Goal: Task Accomplishment & Management: Manage account settings

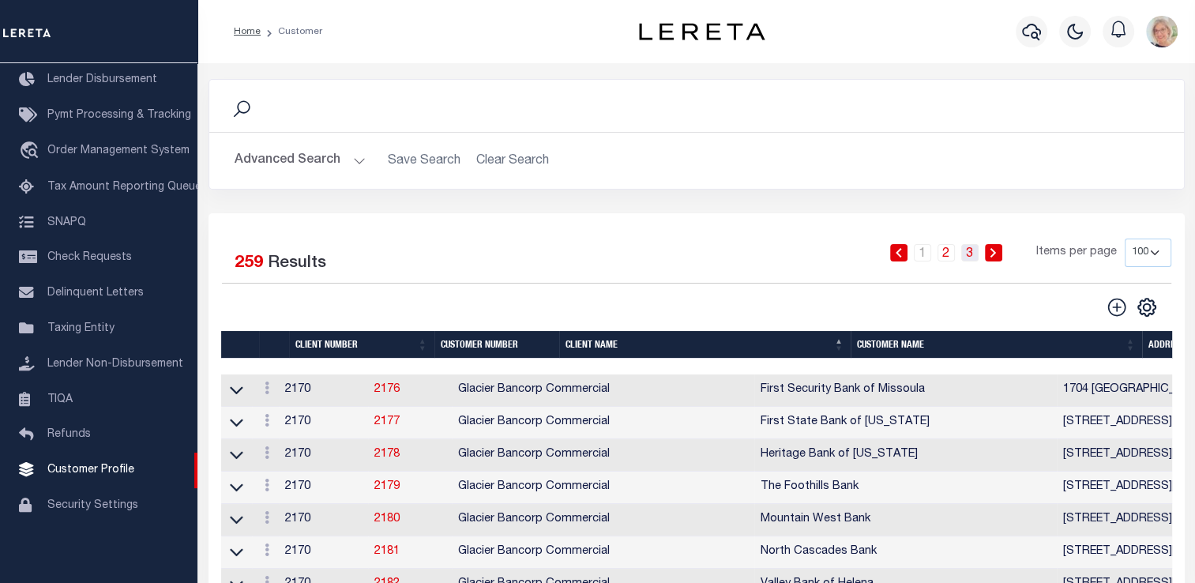
click at [965, 258] on link "3" at bounding box center [969, 252] width 17 height 17
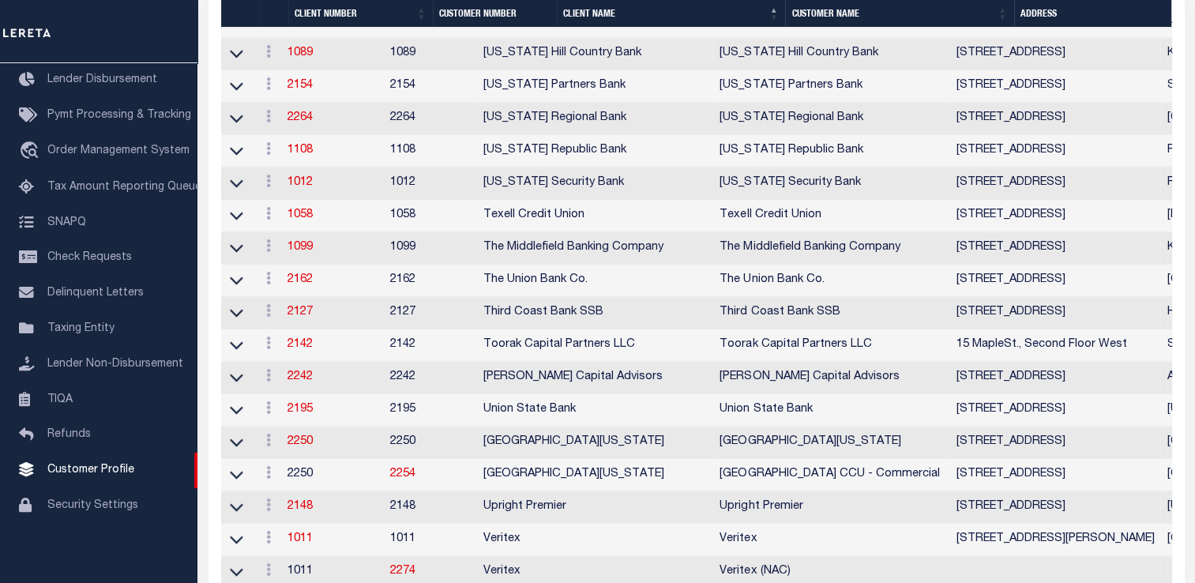
scroll to position [1185, 0]
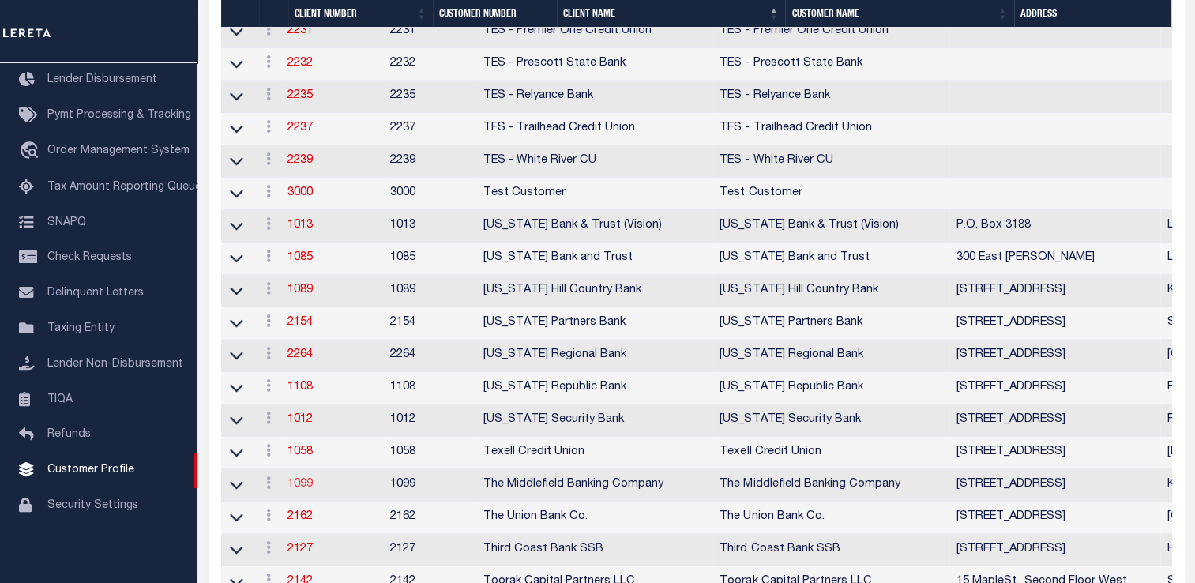
click at [304, 490] on link "1099" at bounding box center [300, 484] width 25 height 11
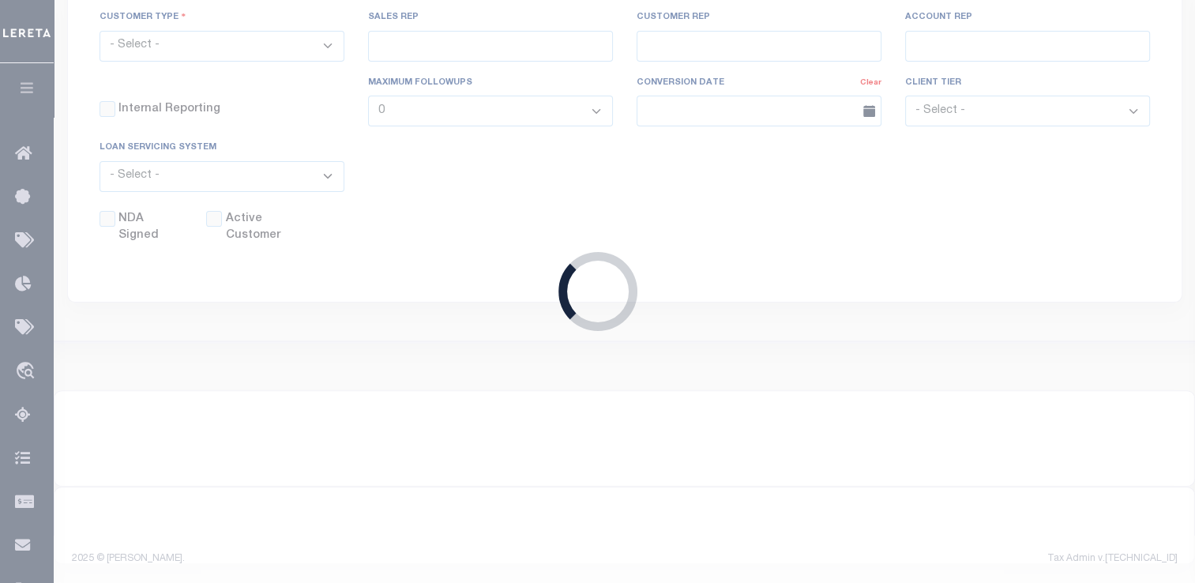
scroll to position [440, 0]
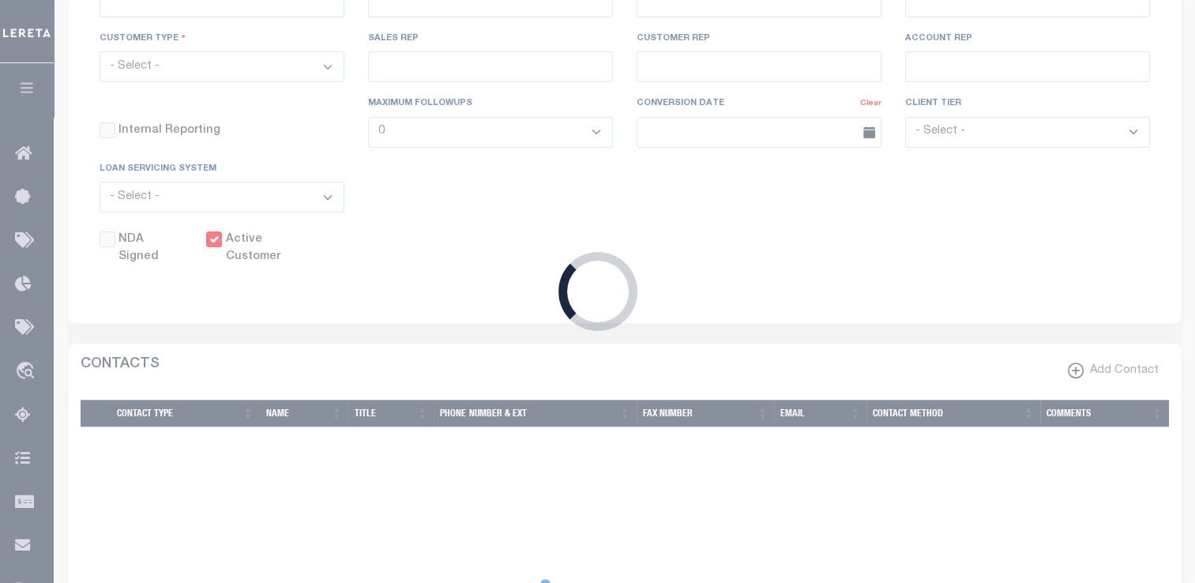
select select
type input "The Middlefield Banking Company"
type input "1099"
type input "The Middlefield Banking Company"
type input "[PERSON_NAME]"
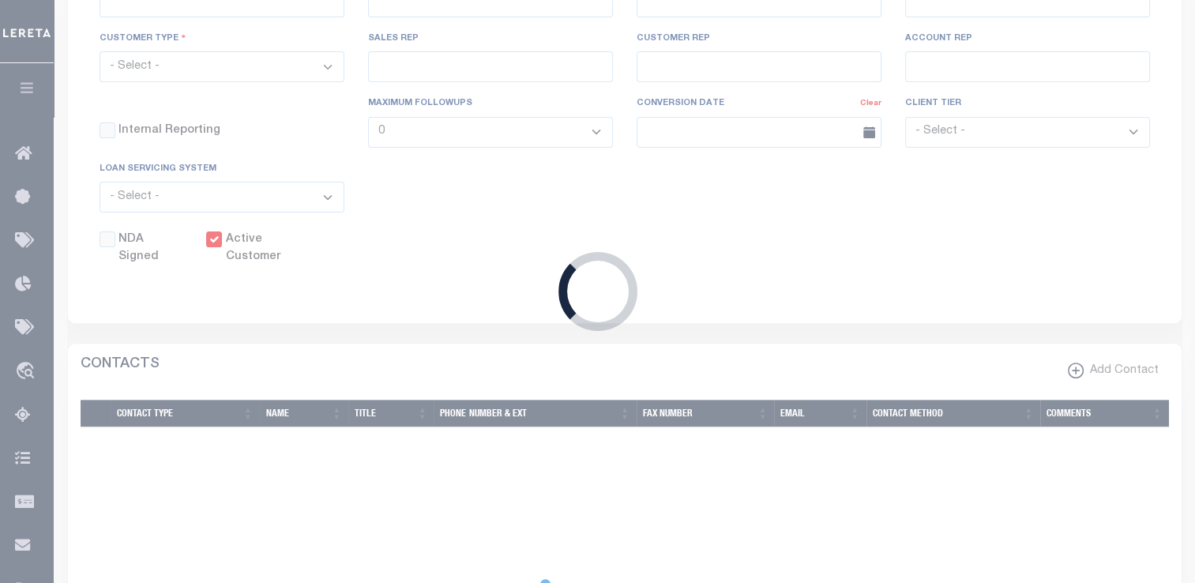
type input "[PERSON_NAME]"
select select "Residential"
type input "[PERSON_NAME]"
checkbox input "true"
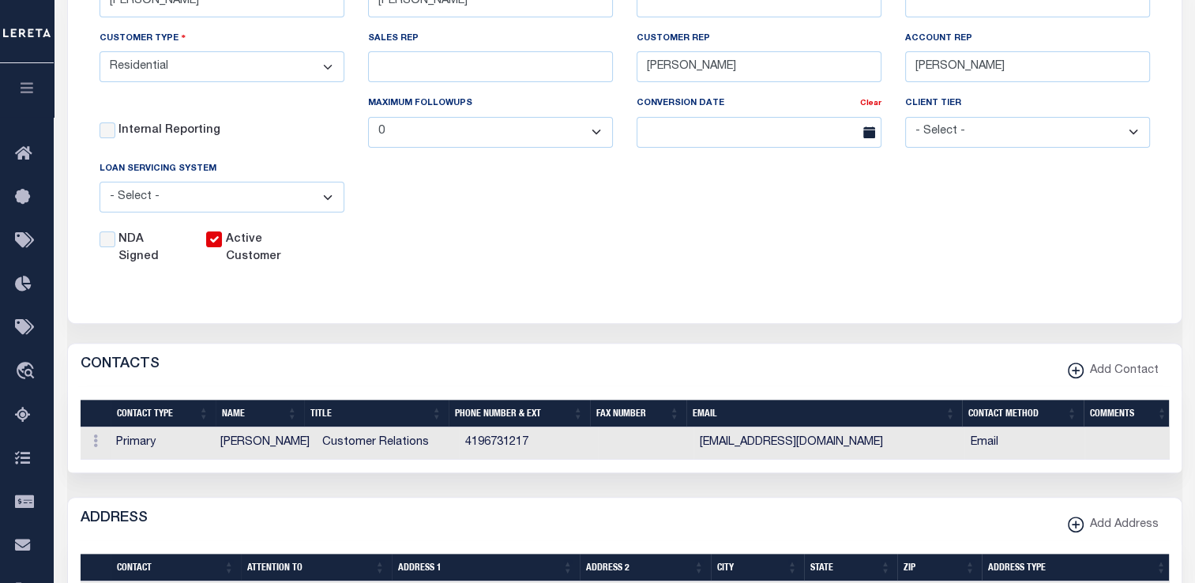
scroll to position [0, 0]
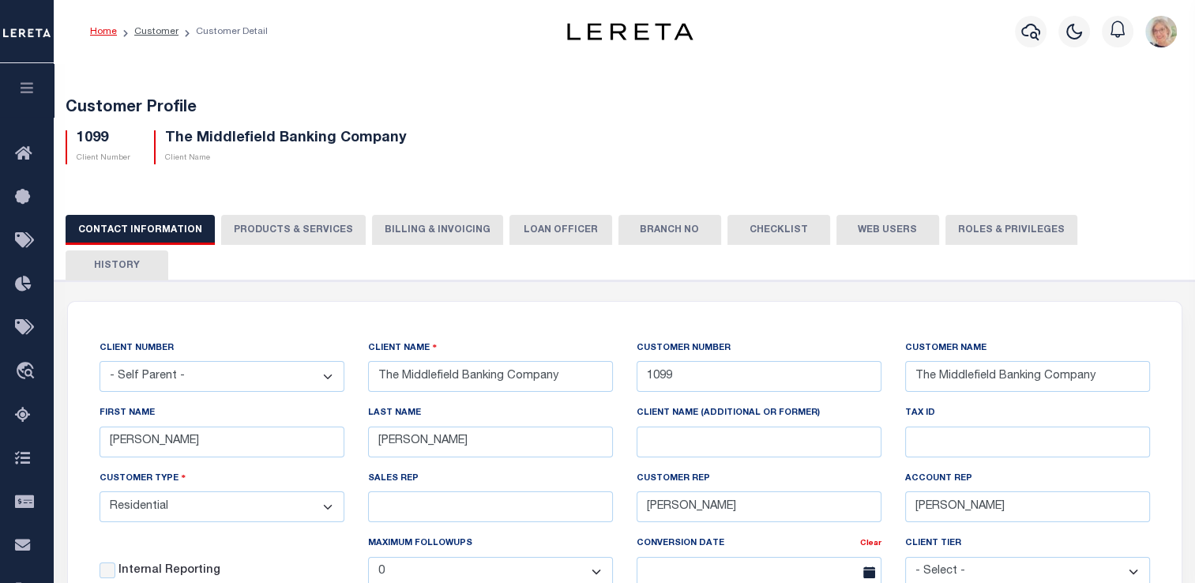
click at [867, 233] on button "Web Users" at bounding box center [888, 230] width 103 height 30
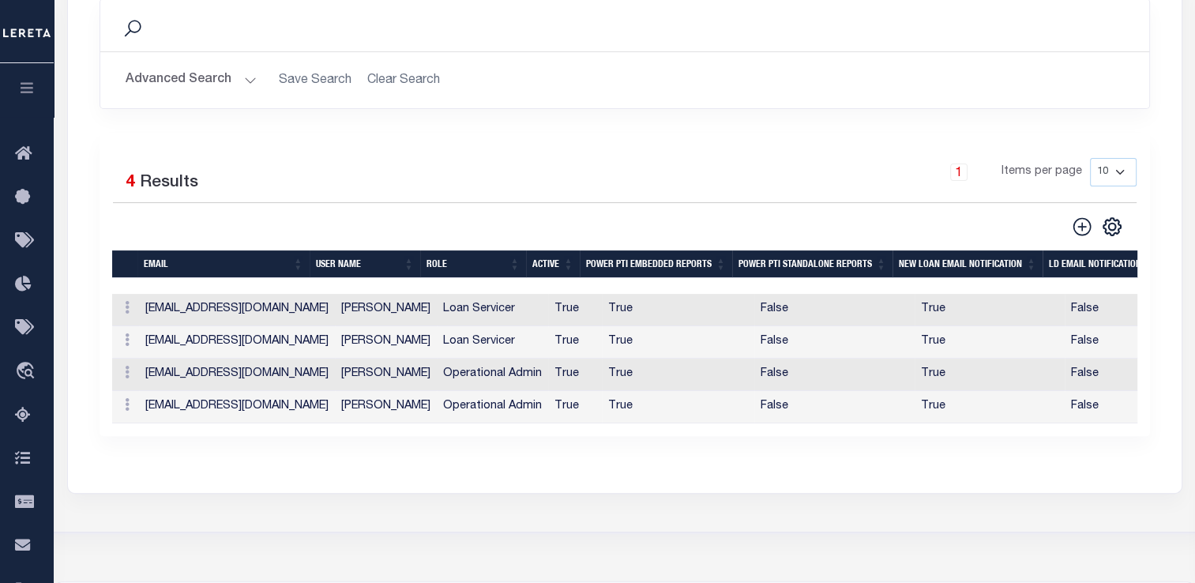
scroll to position [316, 0]
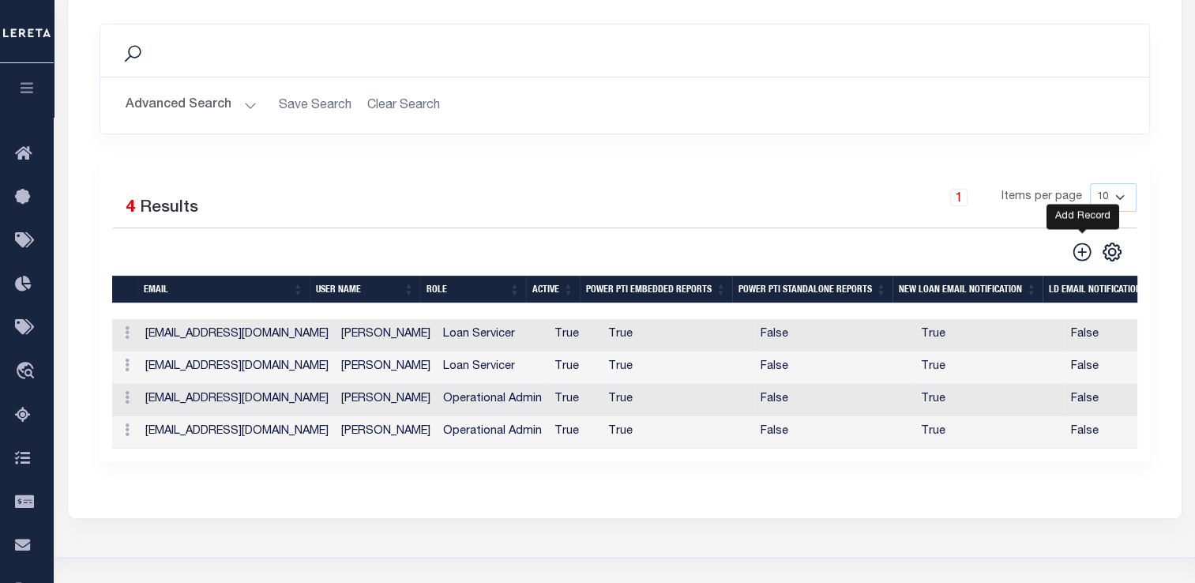
click at [1084, 242] on icon at bounding box center [1082, 252] width 21 height 21
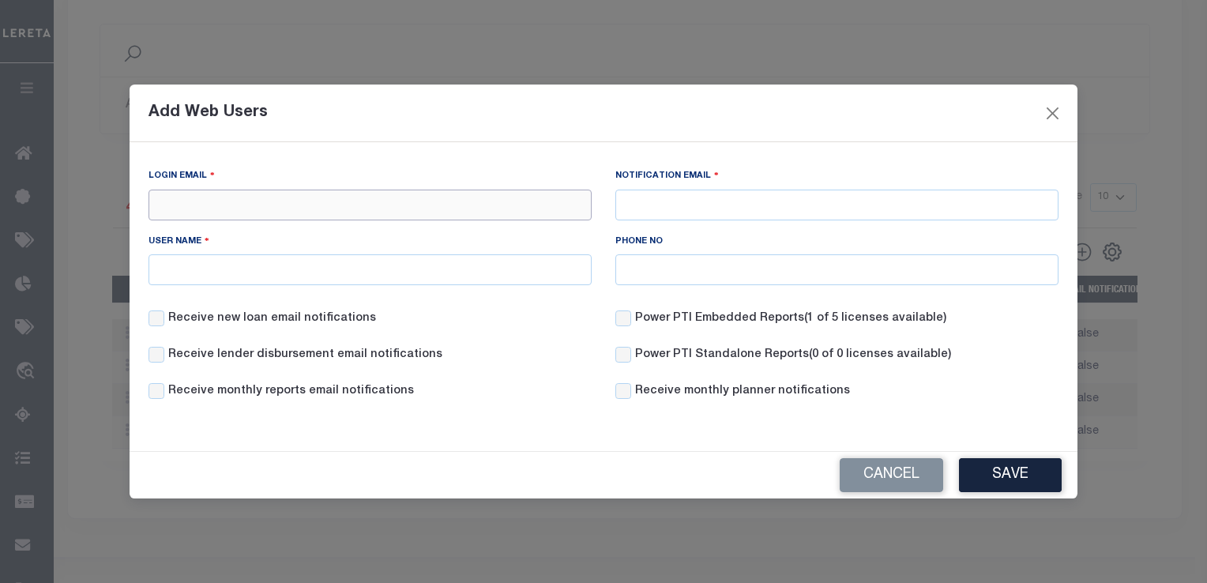
click at [195, 202] on input "Login Email" at bounding box center [370, 205] width 443 height 31
type input "vmullholand@middlefieldbank.com"
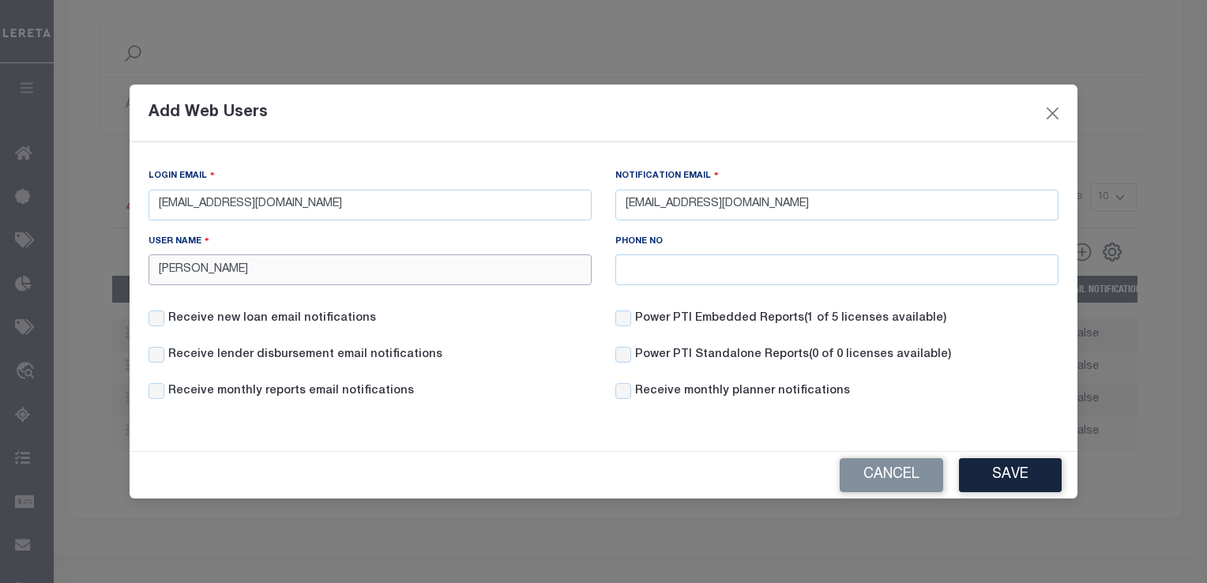
type input "Valerie Mullholand"
click at [155, 319] on input "Receive new loan email notifications" at bounding box center [157, 318] width 16 height 16
checkbox input "true"
click at [159, 359] on input "Receive lender disbursement email notifications" at bounding box center [157, 355] width 16 height 16
checkbox input "true"
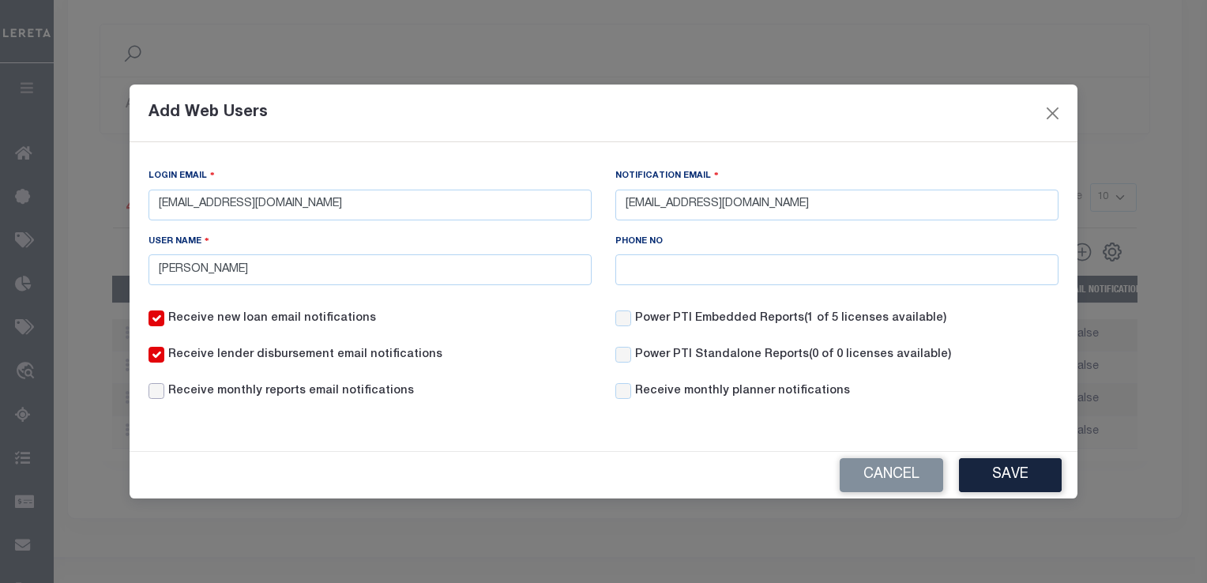
click at [151, 394] on input "Receive monthly reports email notifications" at bounding box center [157, 391] width 16 height 16
checkbox input "true"
click at [626, 321] on input "Power PTI Embedded Reports (1 of 5 licenses available)" at bounding box center [623, 318] width 16 height 16
click at [622, 321] on input "Power PTI Embedded Reports (1 of 5 licenses available)" at bounding box center [623, 318] width 16 height 16
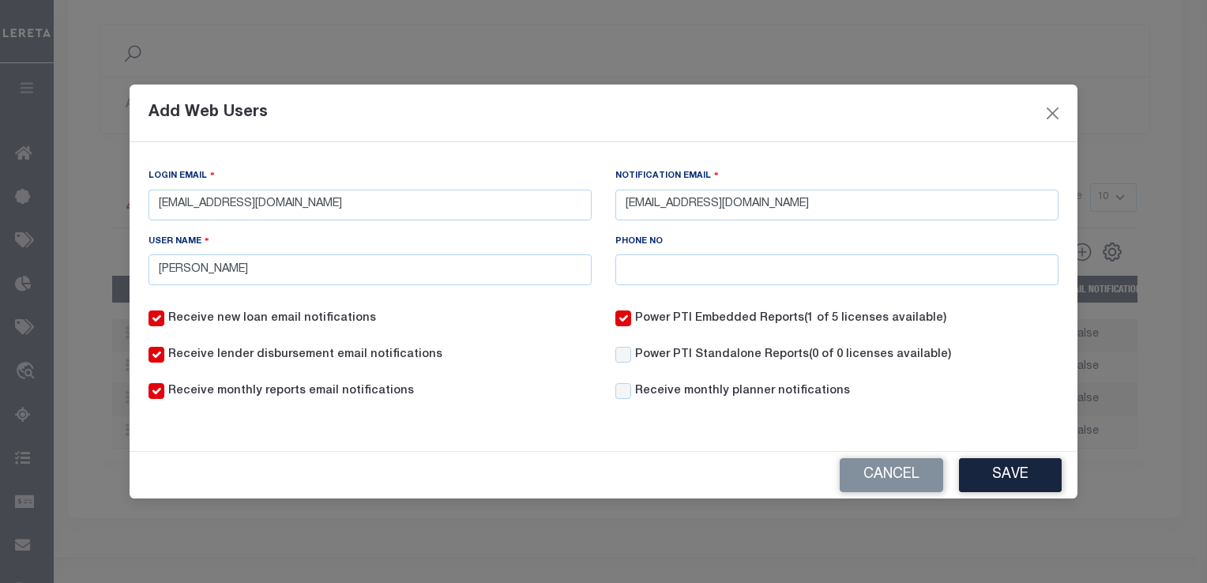
click at [622, 321] on input "Power PTI Embedded Reports (1 of 5 licenses available)" at bounding box center [623, 318] width 16 height 16
click at [623, 322] on input "Power PTI Embedded Reports (1 of 5 licenses available)" at bounding box center [623, 318] width 16 height 16
checkbox input "true"
click at [1006, 475] on button "Save" at bounding box center [1010, 475] width 103 height 34
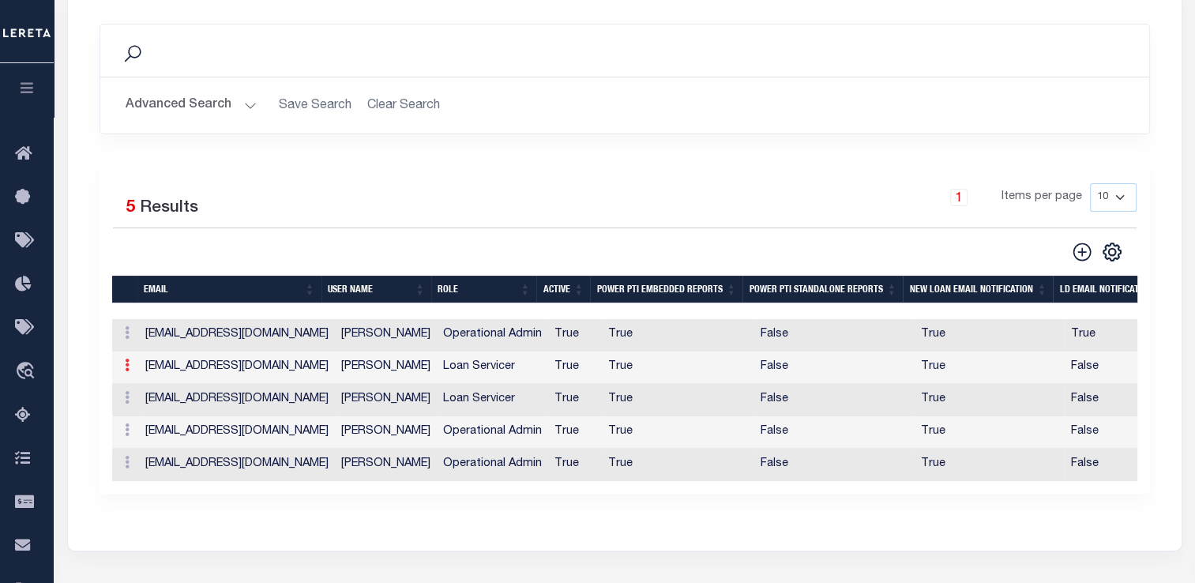
click at [125, 359] on icon at bounding box center [127, 365] width 5 height 13
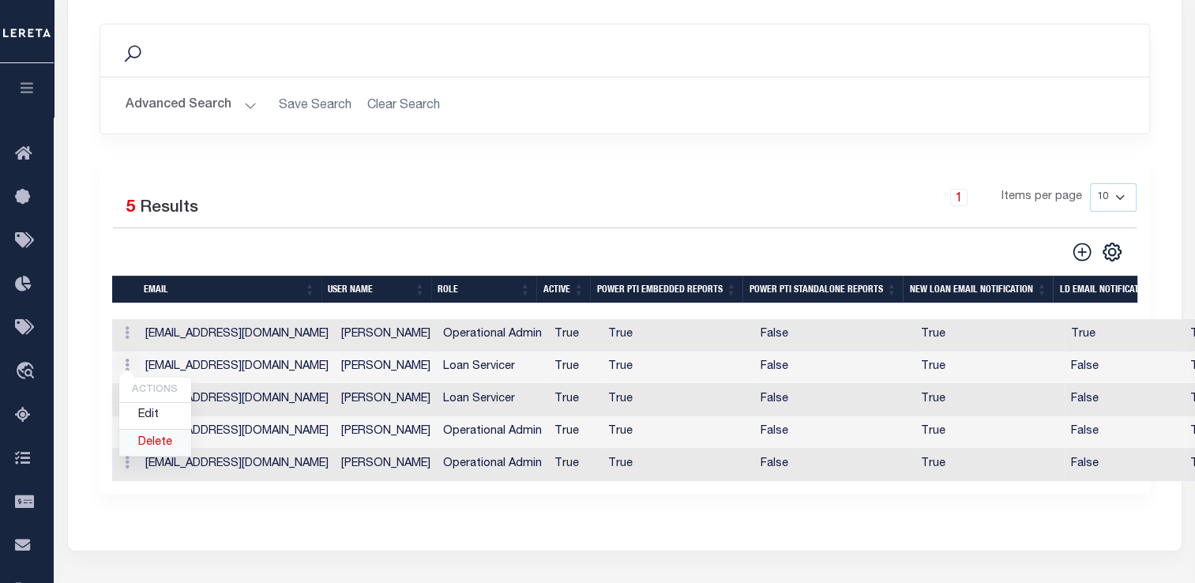
click at [156, 430] on link "Delete" at bounding box center [155, 443] width 72 height 26
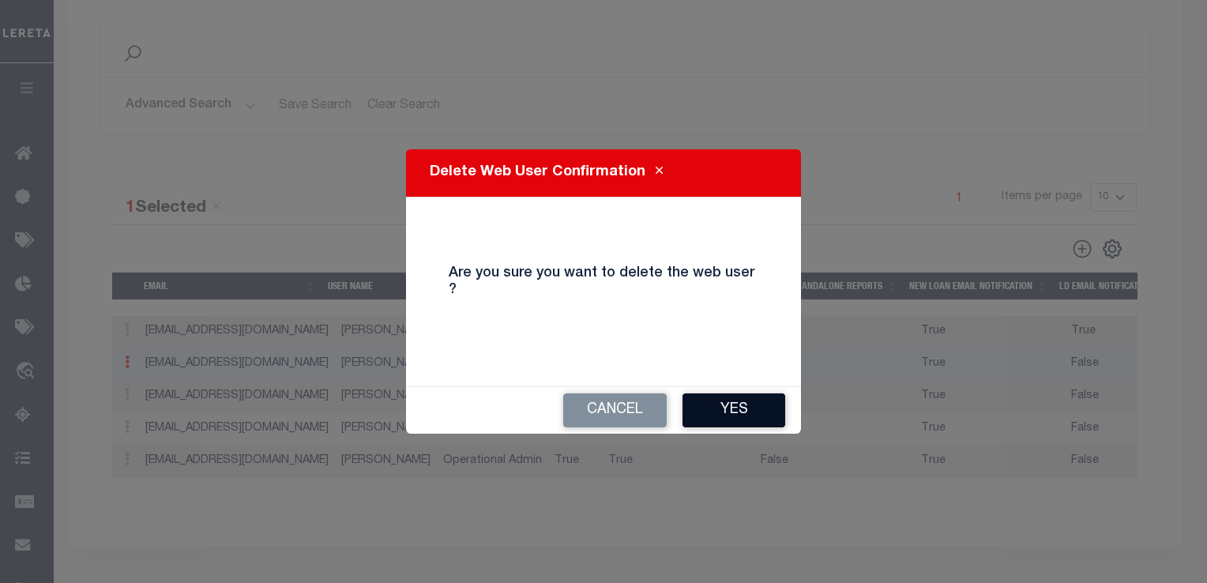
click at [732, 404] on button "Yes" at bounding box center [734, 410] width 103 height 34
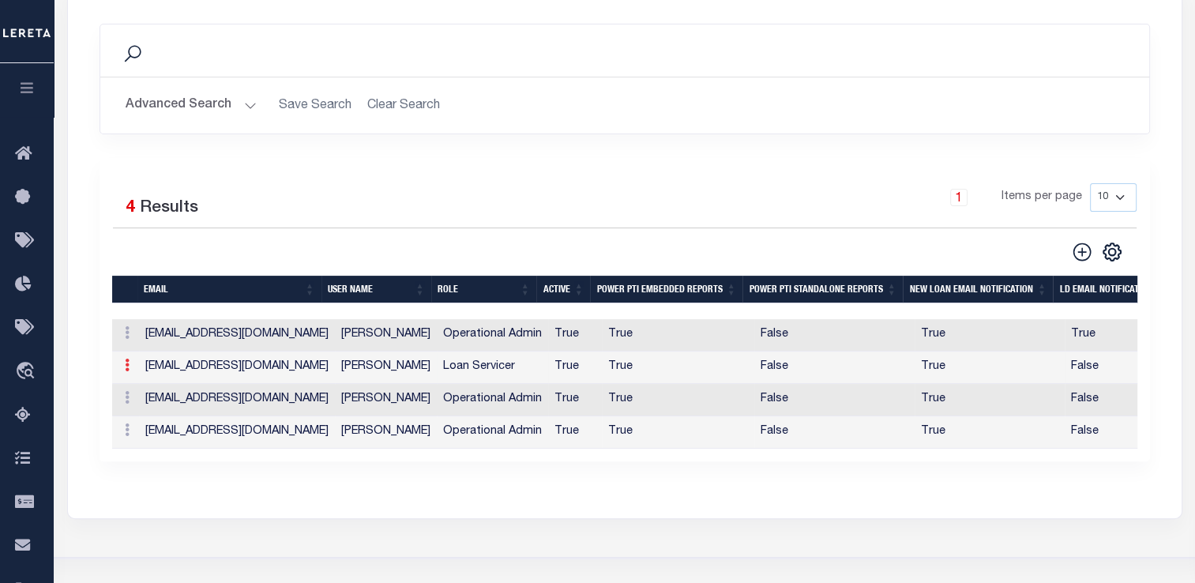
click at [125, 359] on icon at bounding box center [127, 365] width 5 height 13
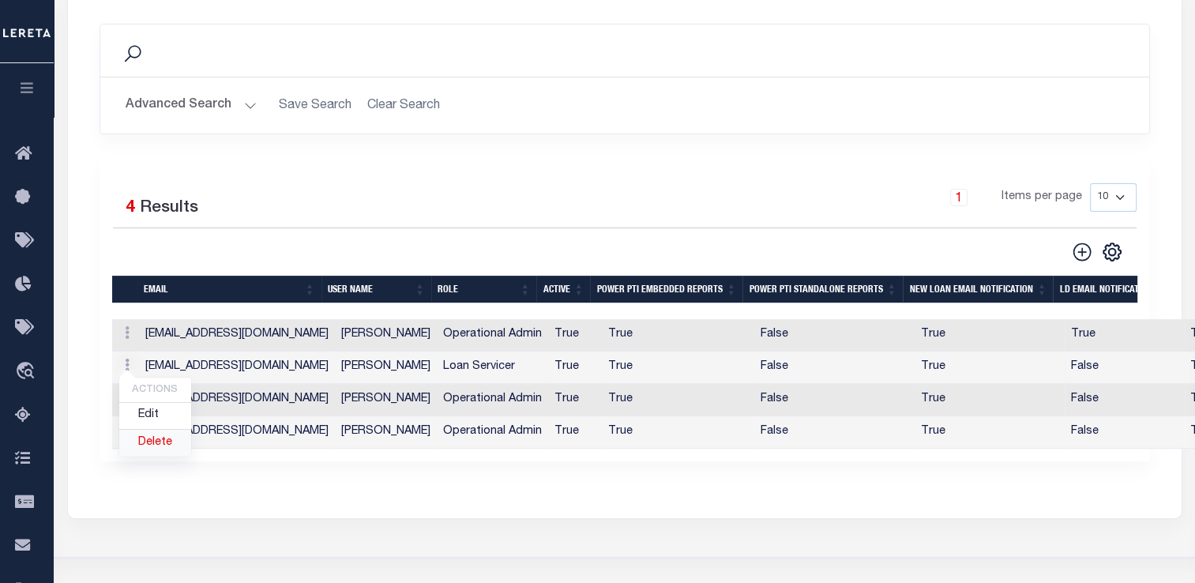
click at [155, 430] on link "Delete" at bounding box center [155, 443] width 72 height 26
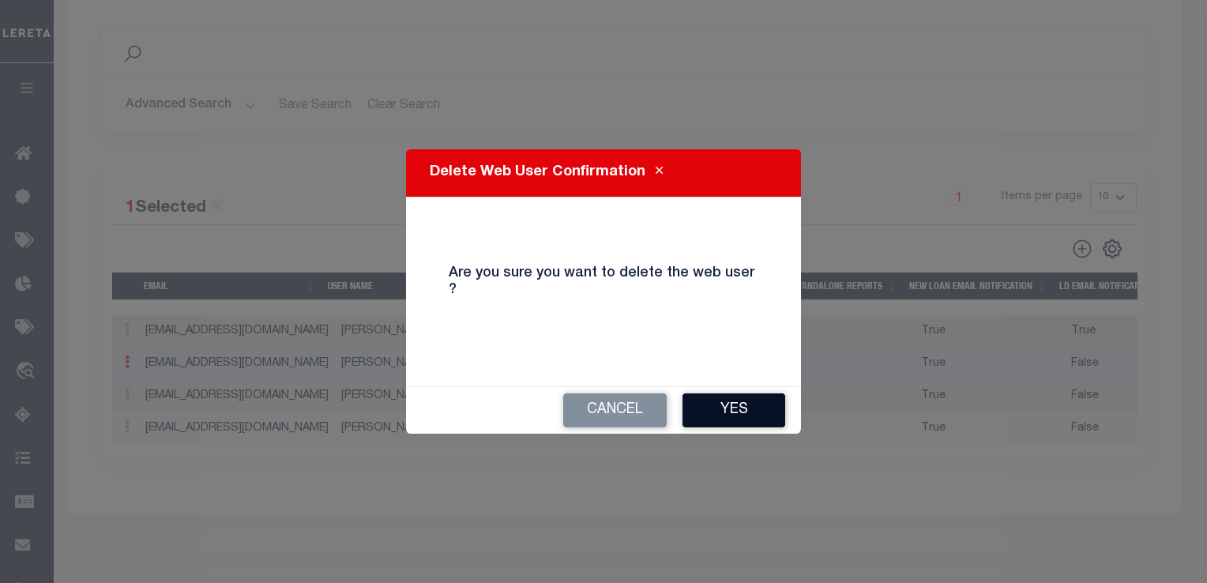
click at [746, 393] on button "Yes" at bounding box center [734, 410] width 103 height 34
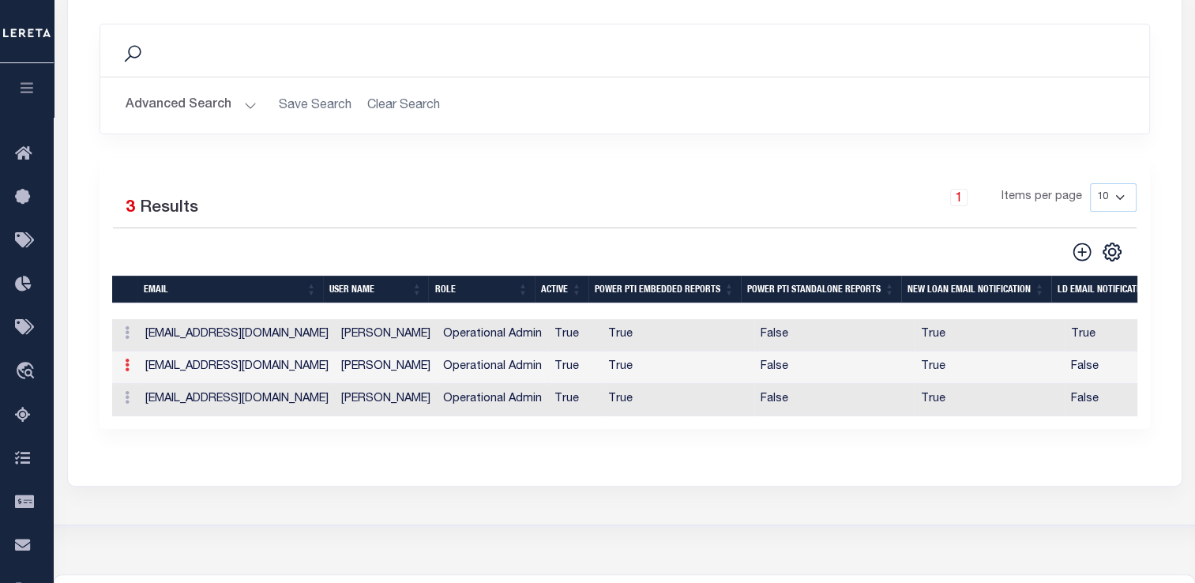
click at [125, 359] on icon at bounding box center [127, 365] width 5 height 13
click at [156, 430] on link "Delete" at bounding box center [155, 443] width 72 height 26
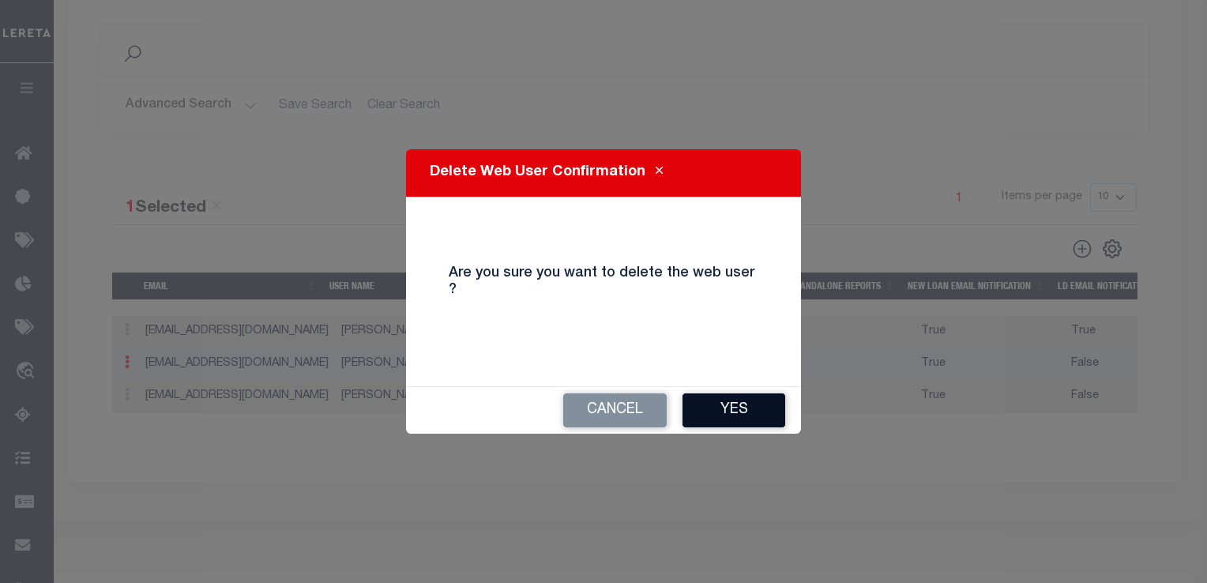
click at [730, 402] on button "Yes" at bounding box center [734, 410] width 103 height 34
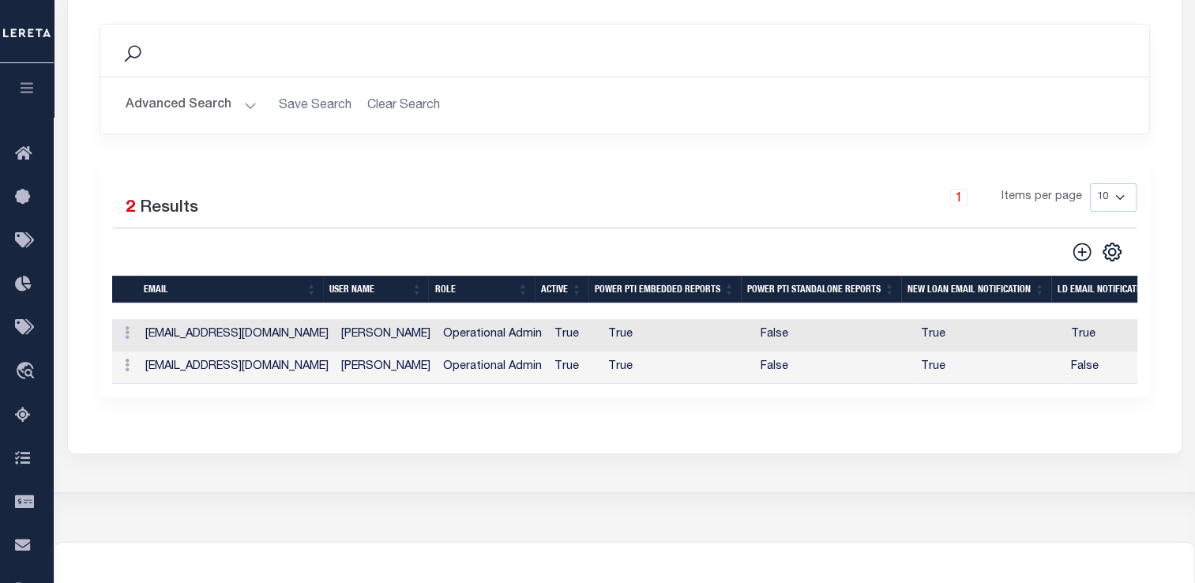
scroll to position [0, 0]
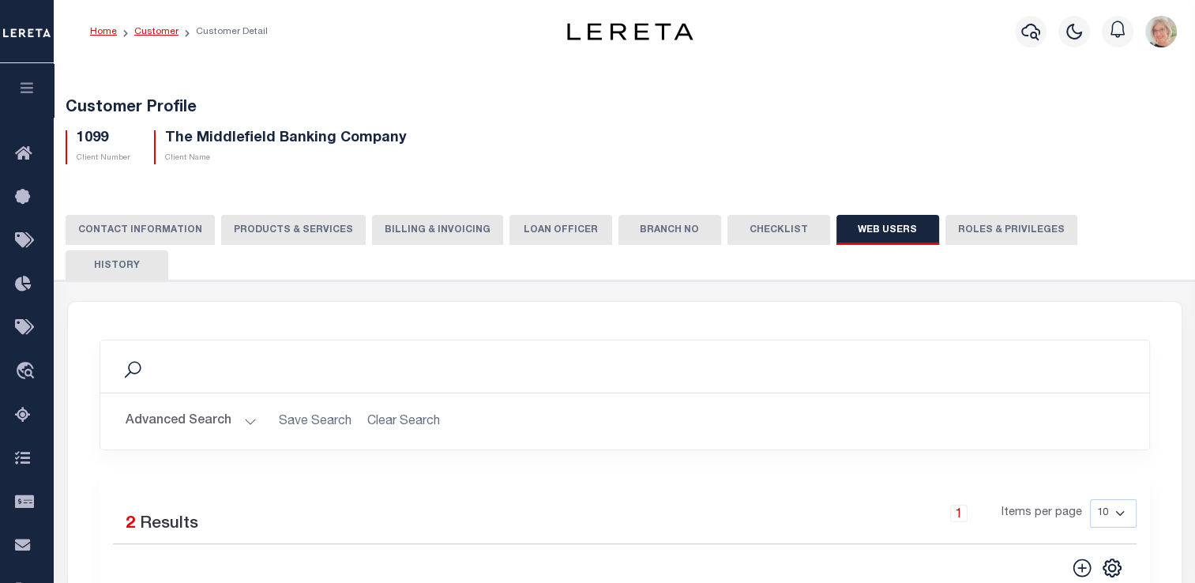
click at [147, 34] on link "Customer" at bounding box center [156, 31] width 44 height 9
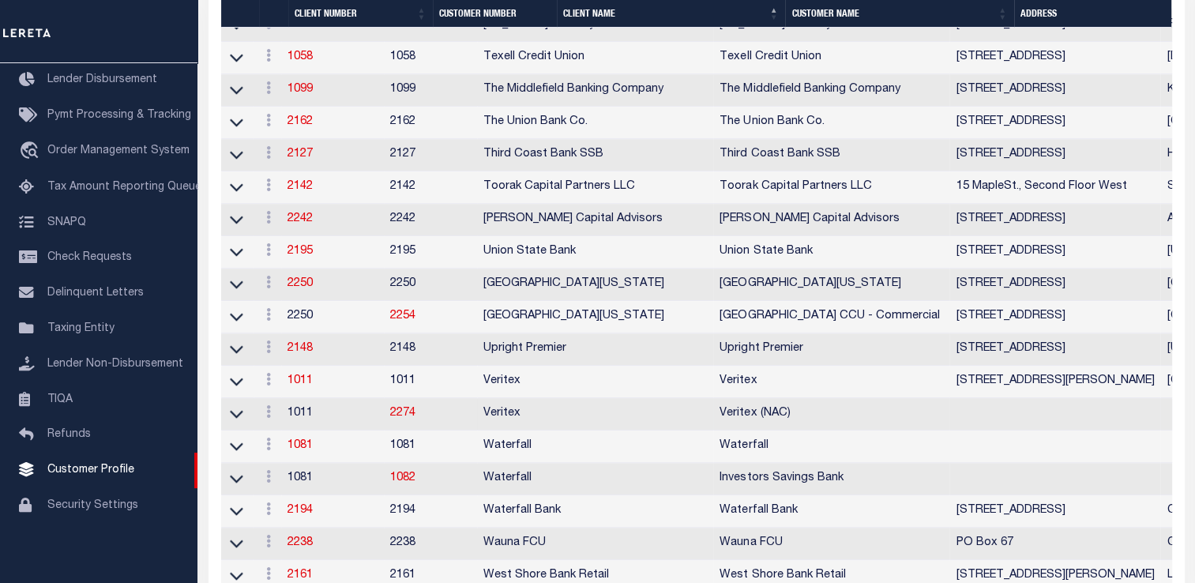
scroll to position [1501, 0]
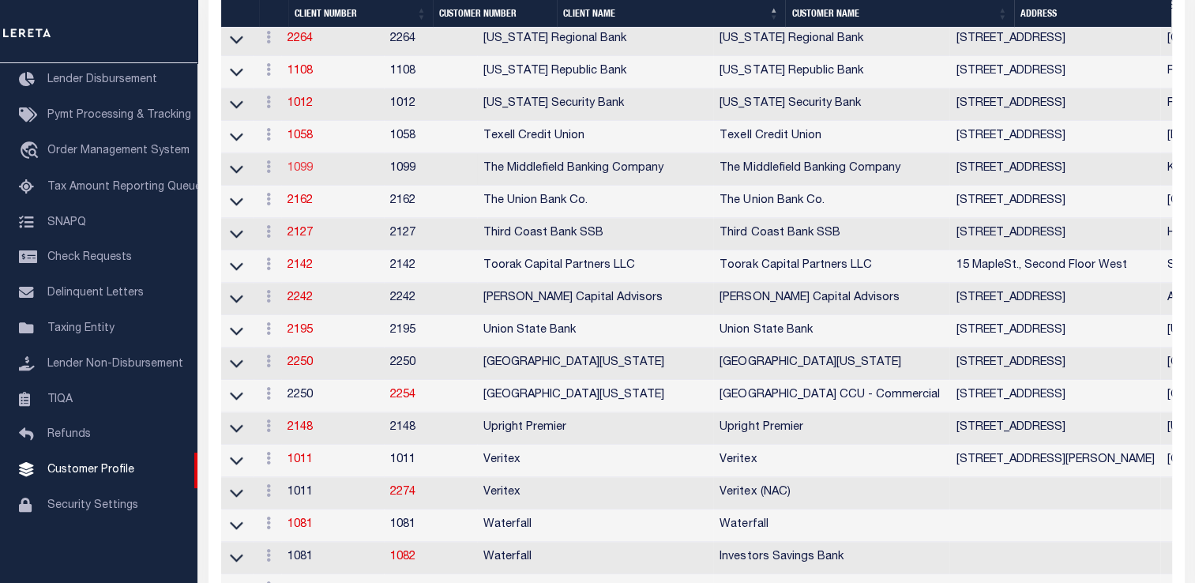
click at [310, 174] on link "1099" at bounding box center [300, 168] width 25 height 11
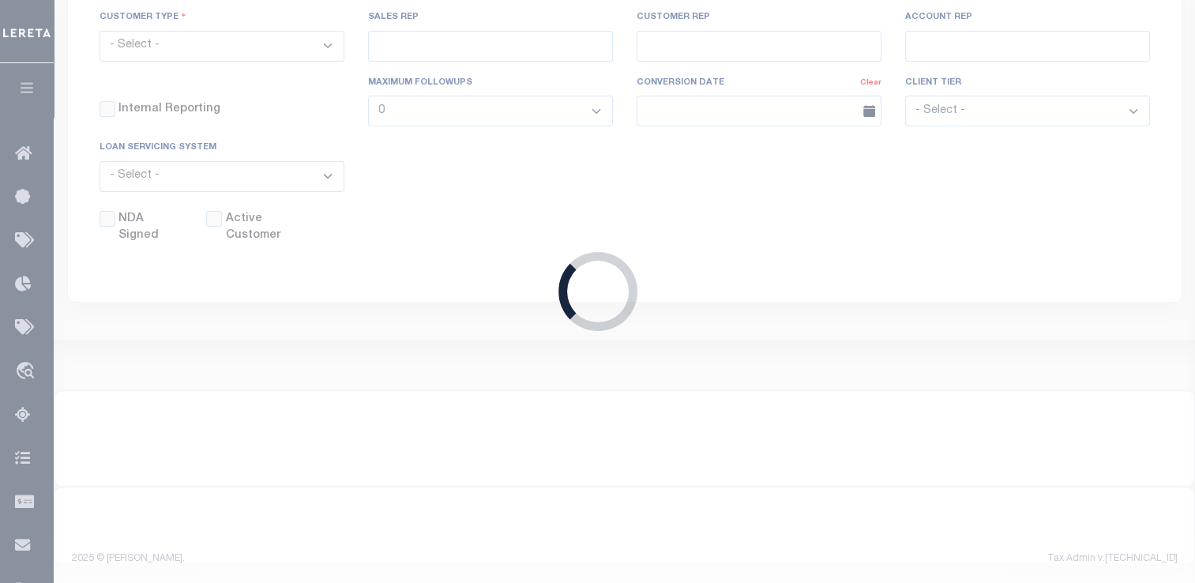
scroll to position [446, 0]
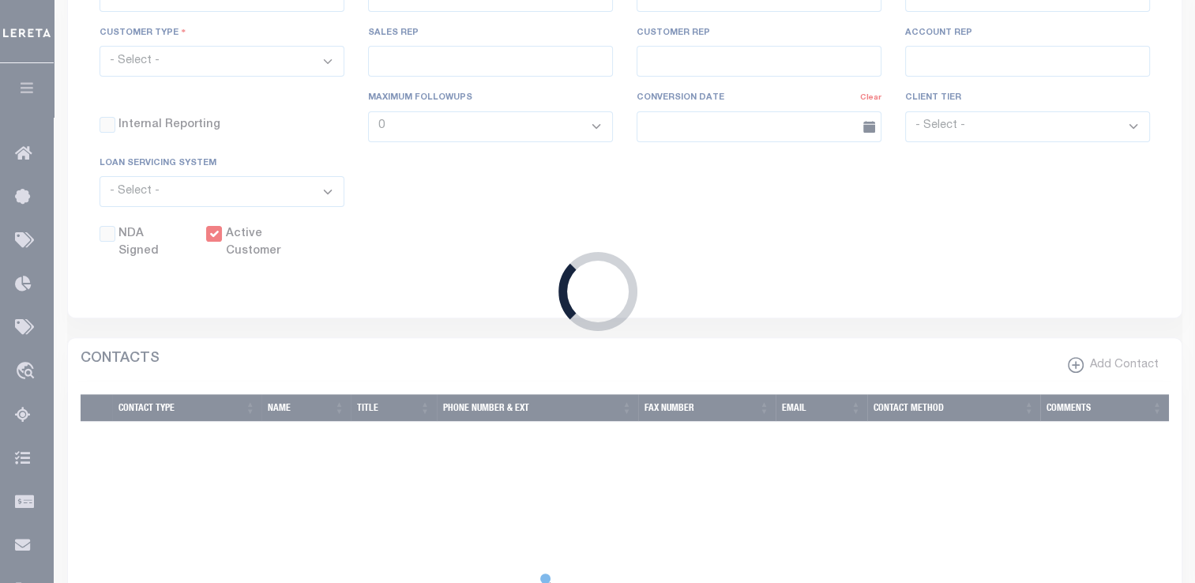
select select
type input "The Middlefield Banking Company"
type input "1099"
type input "The Middlefield Banking Company"
type input "[PERSON_NAME]"
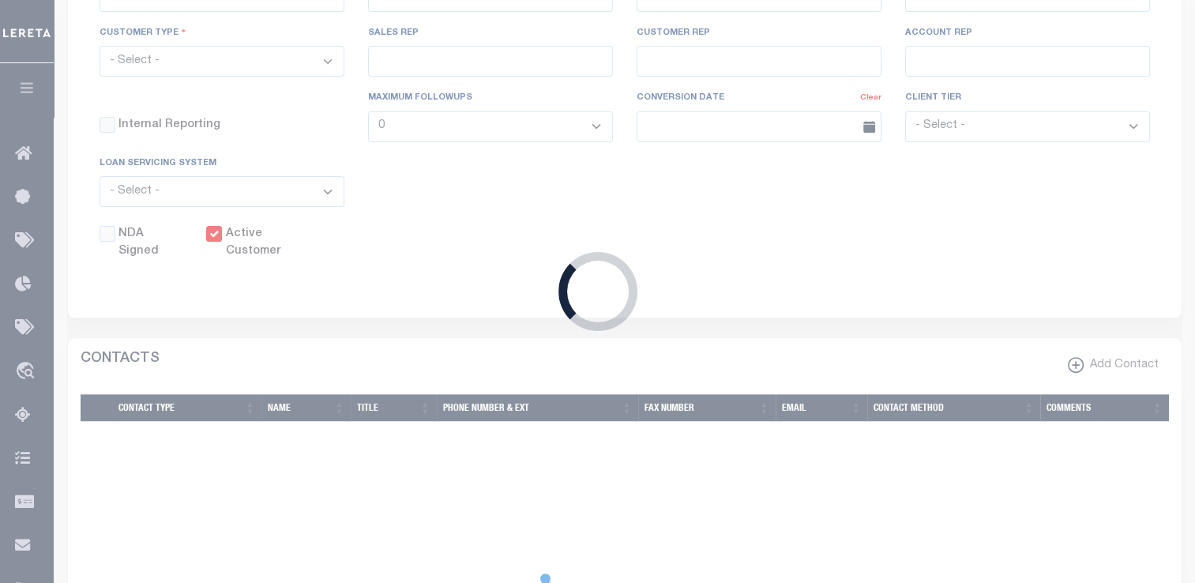
type input "[PERSON_NAME]"
select select "Residential"
type input "[PERSON_NAME]"
checkbox input "true"
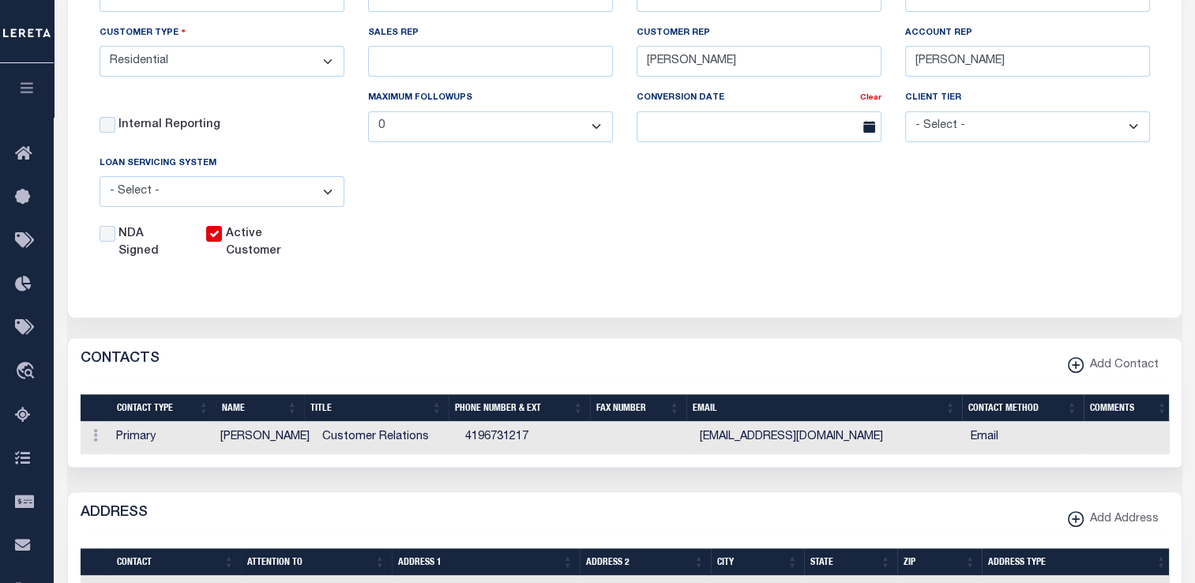
scroll to position [0, 0]
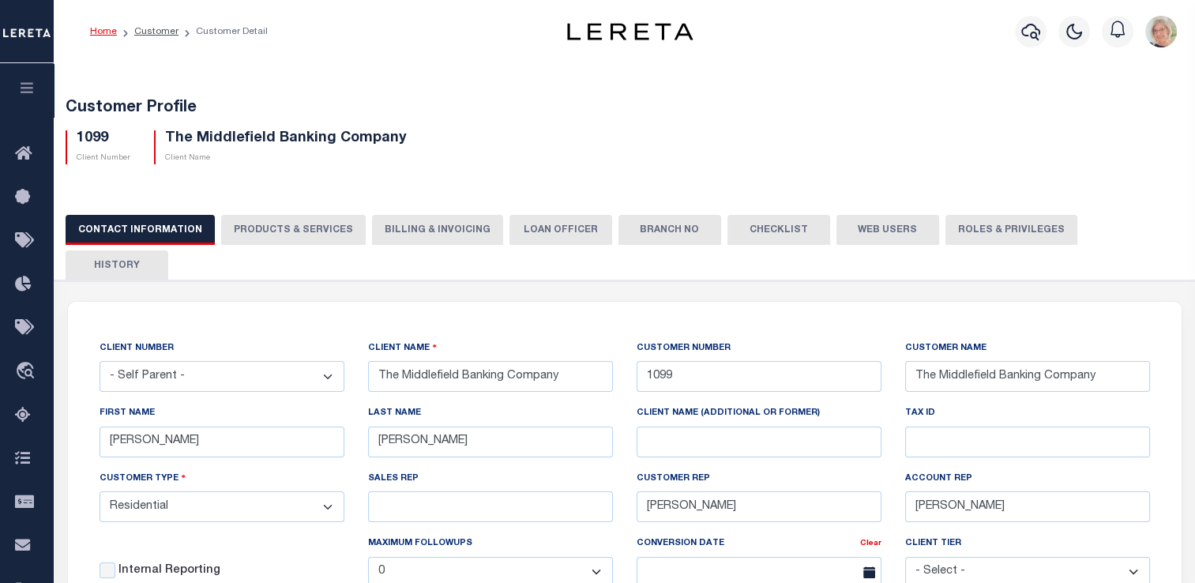
click at [401, 234] on button "Billing & Invoicing" at bounding box center [437, 230] width 131 height 30
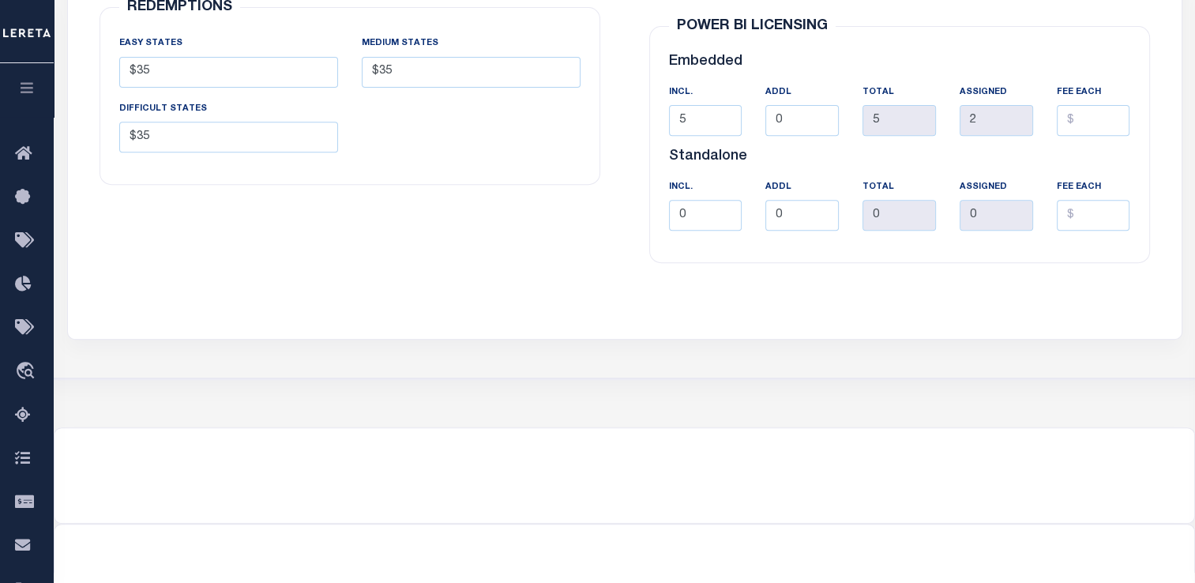
scroll to position [553, 0]
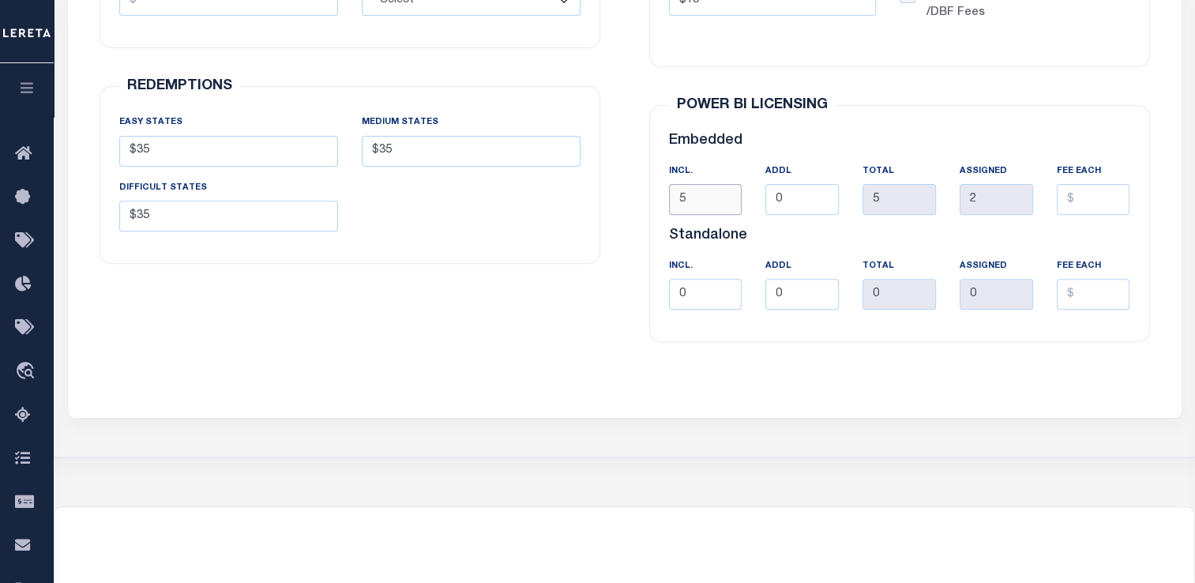
drag, startPoint x: 694, startPoint y: 163, endPoint x: 638, endPoint y: 160, distance: 55.4
click at [638, 160] on div "POWER BI LICENSING Embedded INCl. 5 ADDL 0 TOTAL 5 2" at bounding box center [900, 224] width 526 height 276
type input "10"
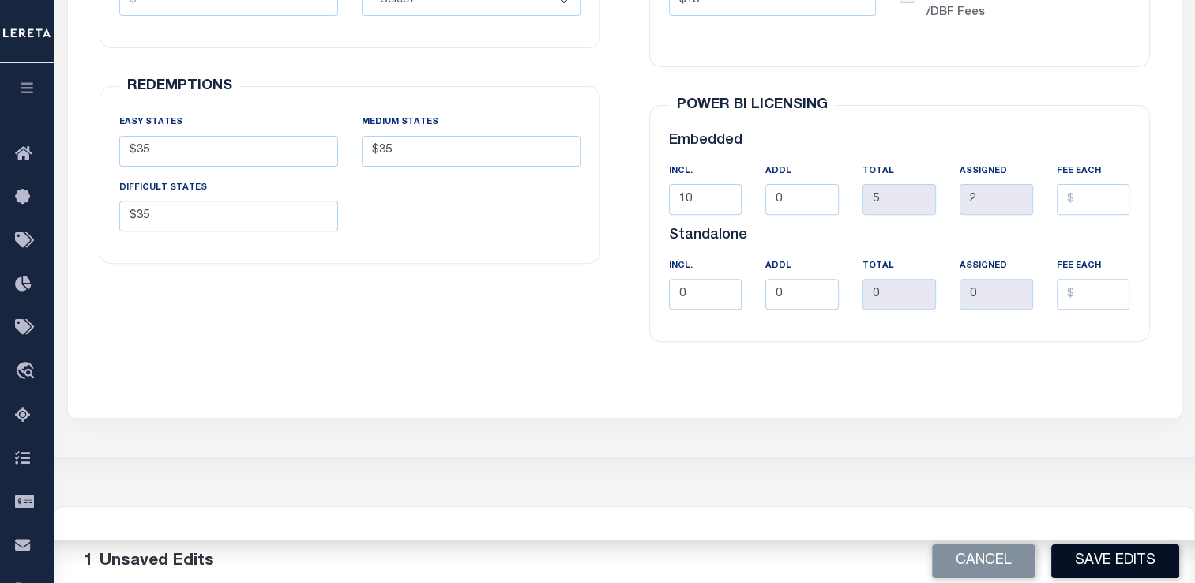
click at [1157, 557] on button "Save Edits" at bounding box center [1116, 561] width 128 height 34
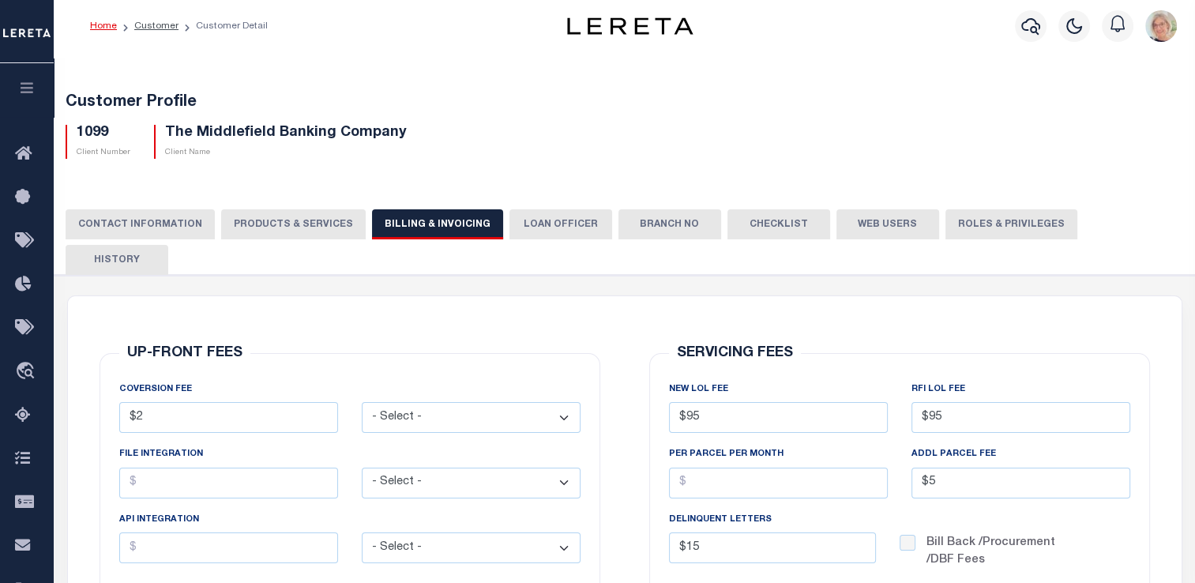
scroll to position [0, 0]
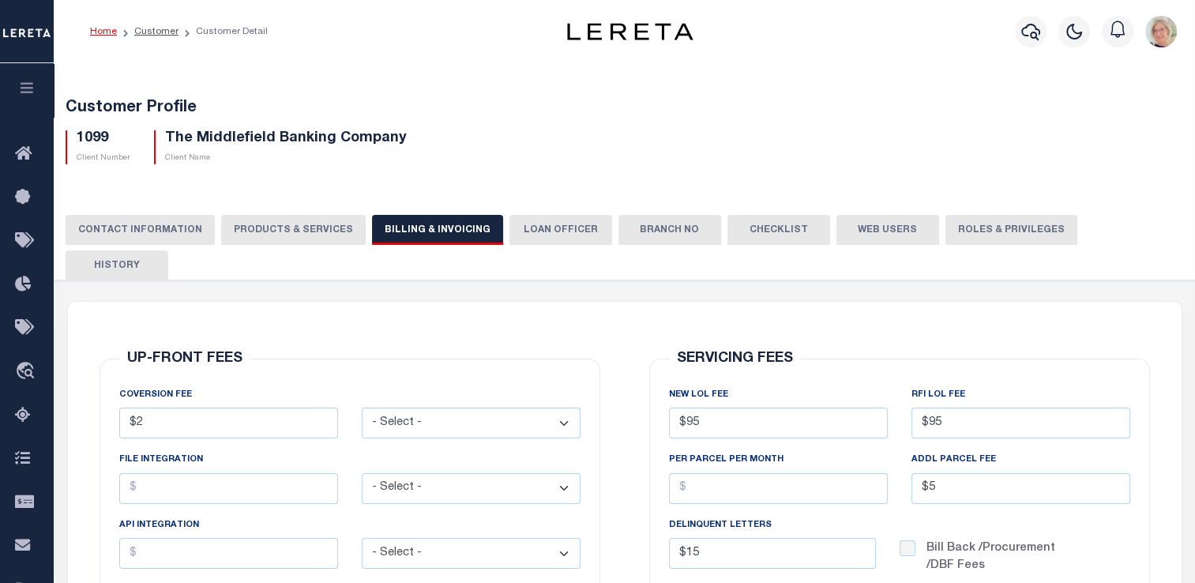
click at [303, 223] on button "PRODUCTS & SERVICES" at bounding box center [293, 230] width 145 height 30
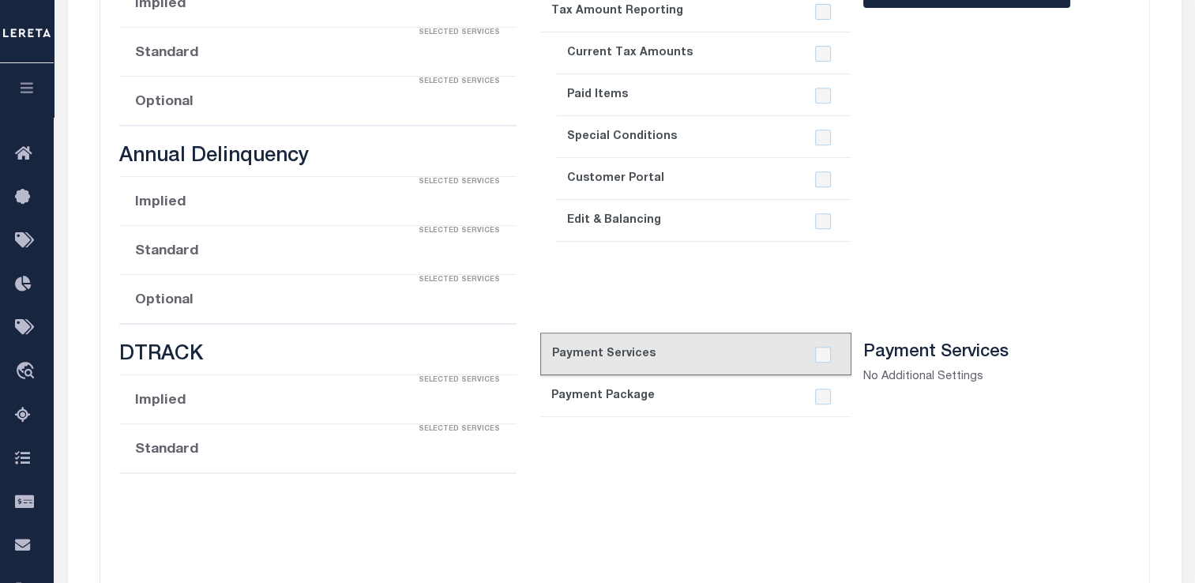
scroll to position [711, 0]
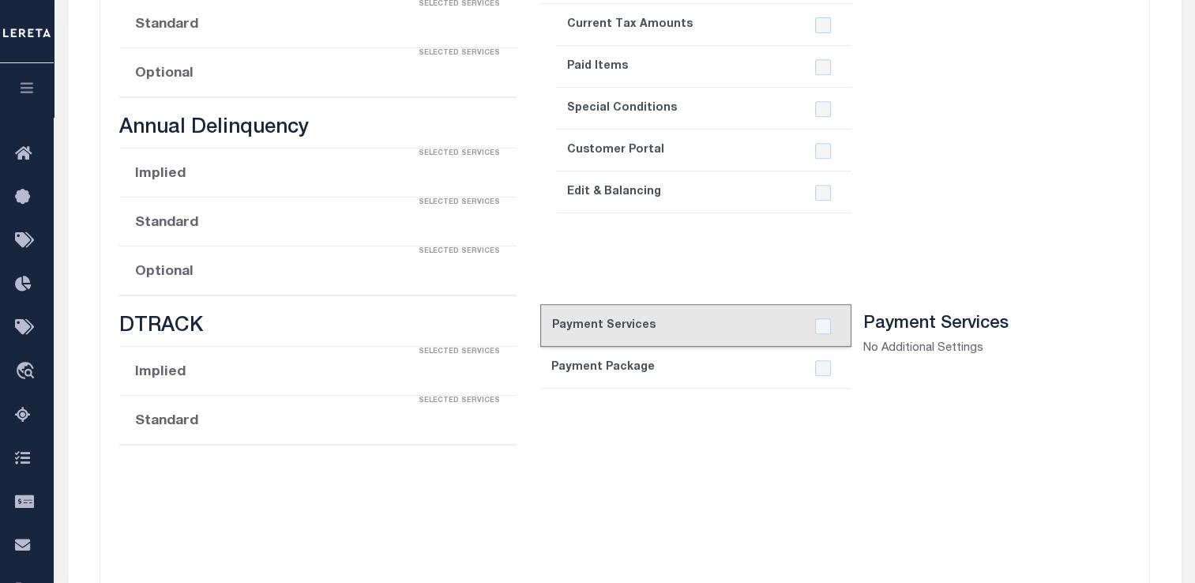
select select "STX"
radio input "true"
checkbox input "true"
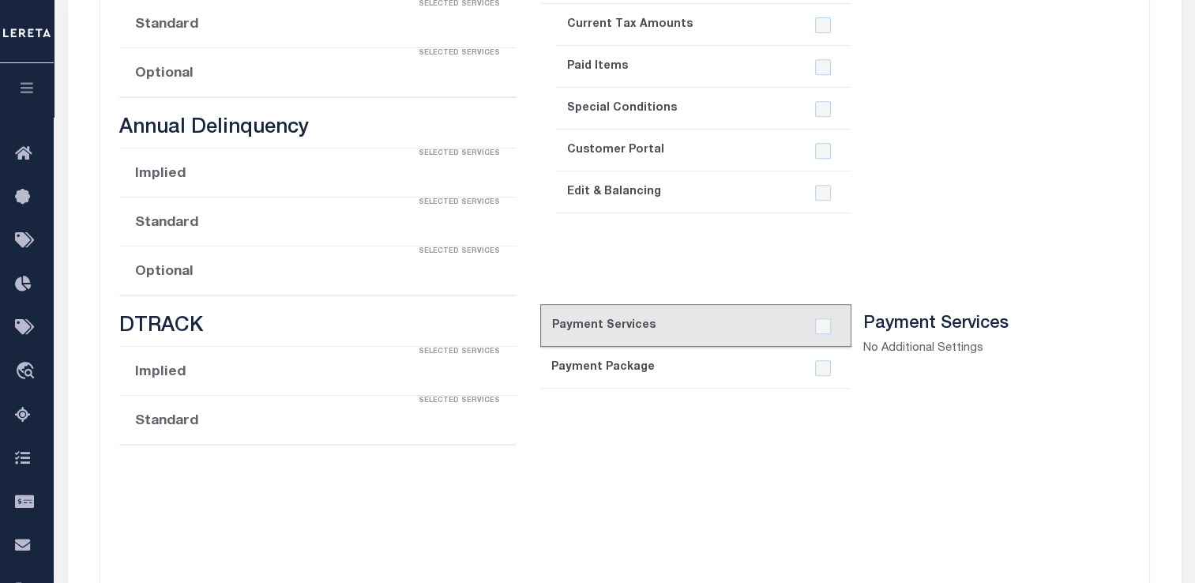
checkbox input "true"
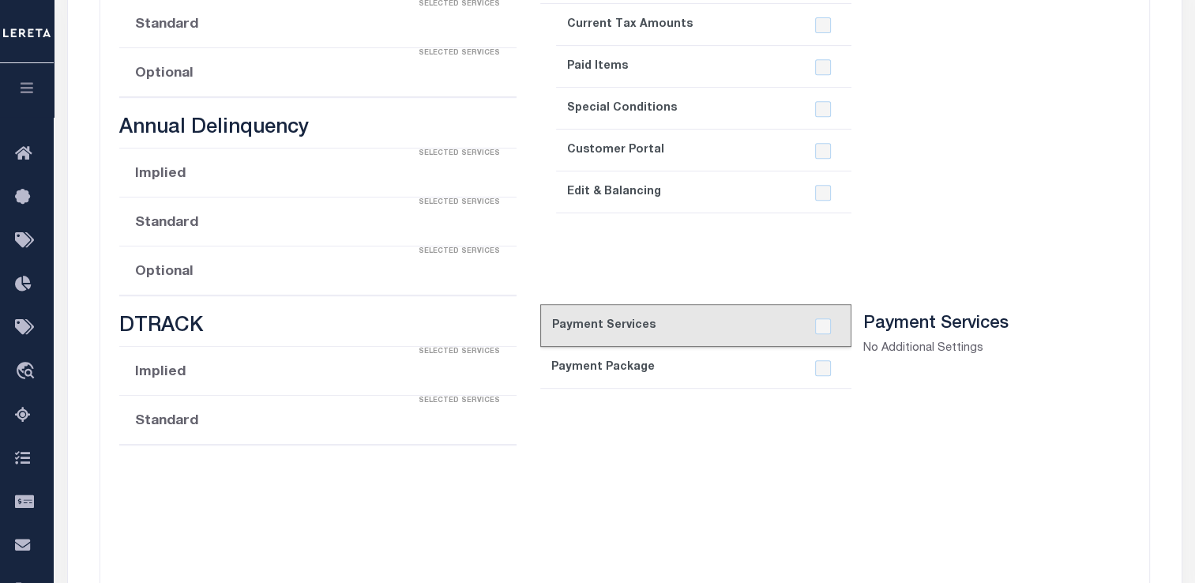
checkbox input "true"
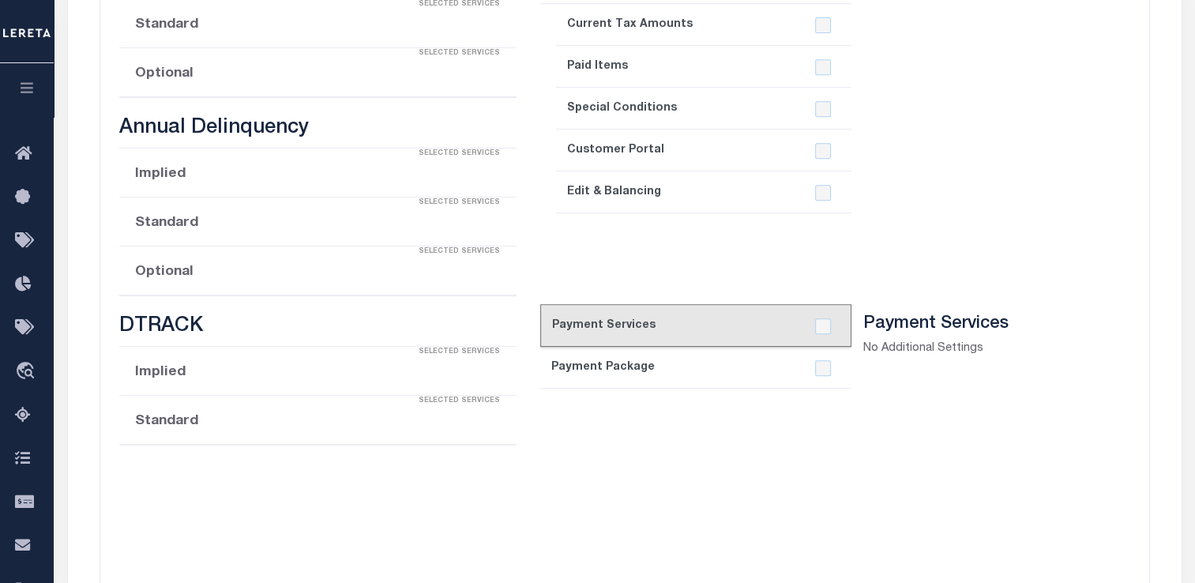
checkbox input "true"
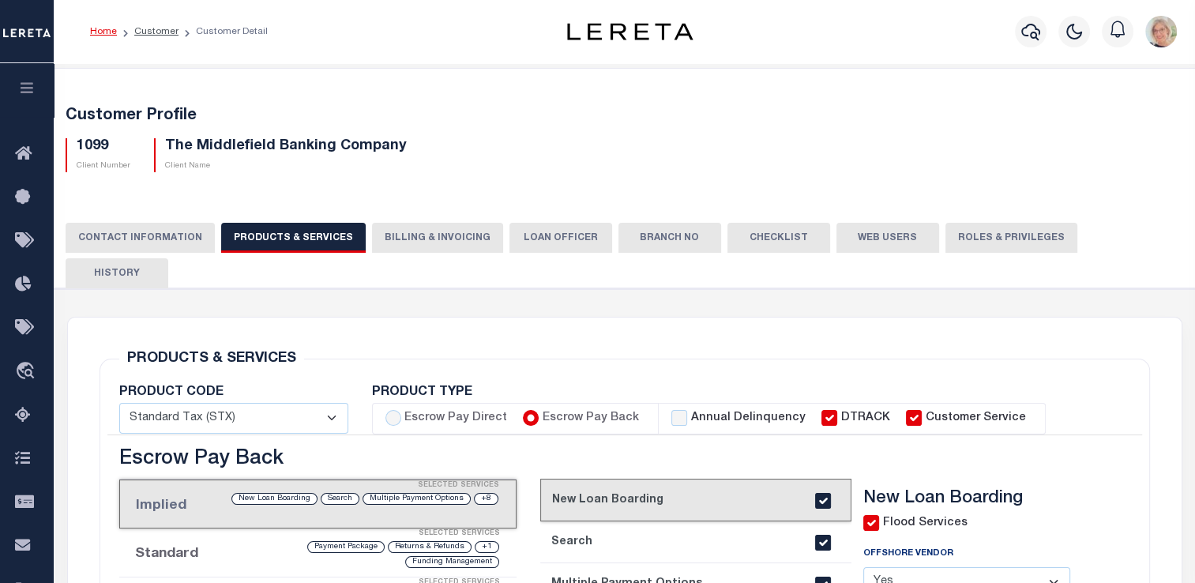
scroll to position [0, 0]
click at [427, 242] on button "Billing & Invoicing" at bounding box center [437, 238] width 131 height 30
